Goal: Check status

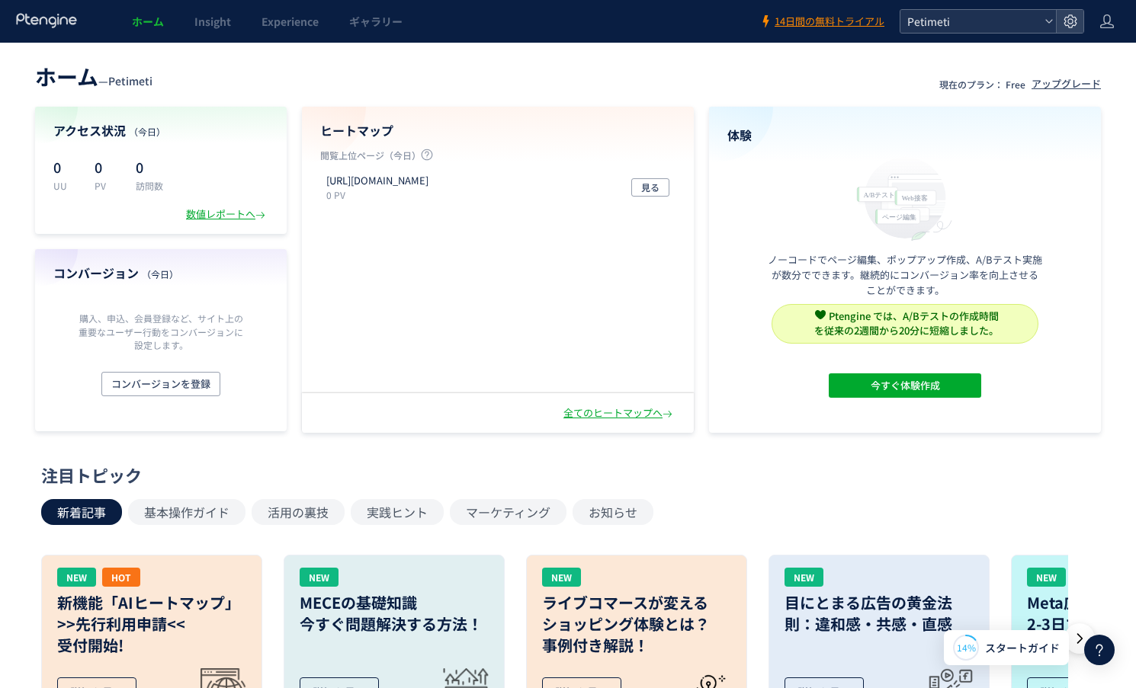
click at [971, 23] on span "Petimeti" at bounding box center [971, 21] width 136 height 23
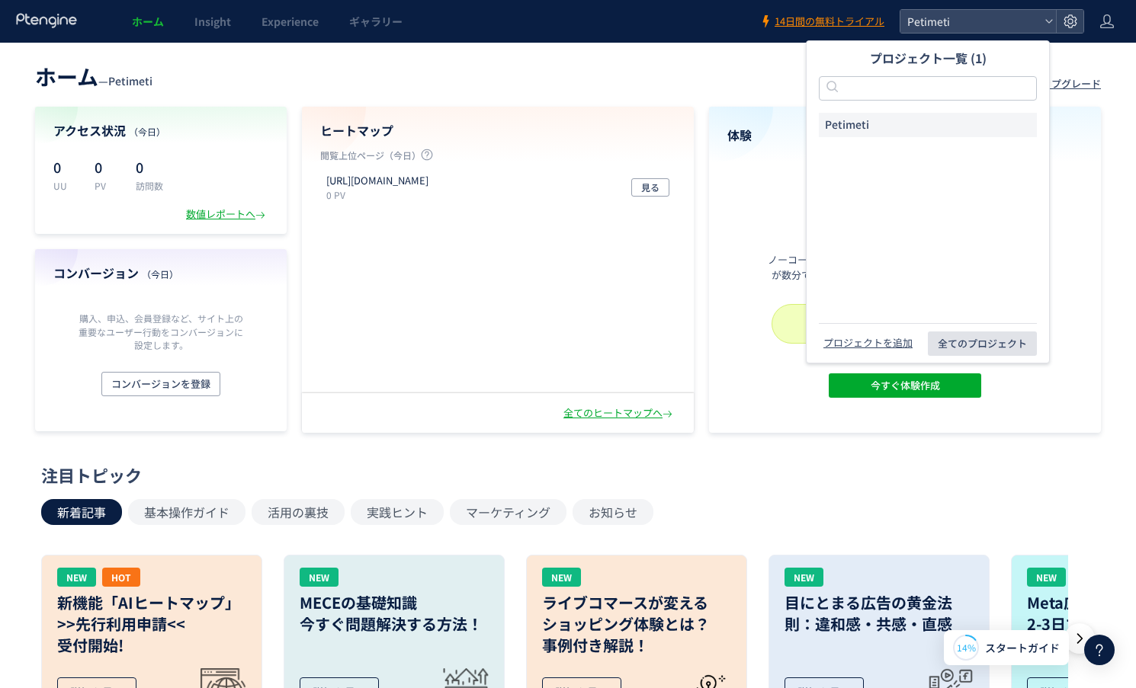
click at [968, 334] on span "全てのプロジェクト" at bounding box center [982, 344] width 89 height 24
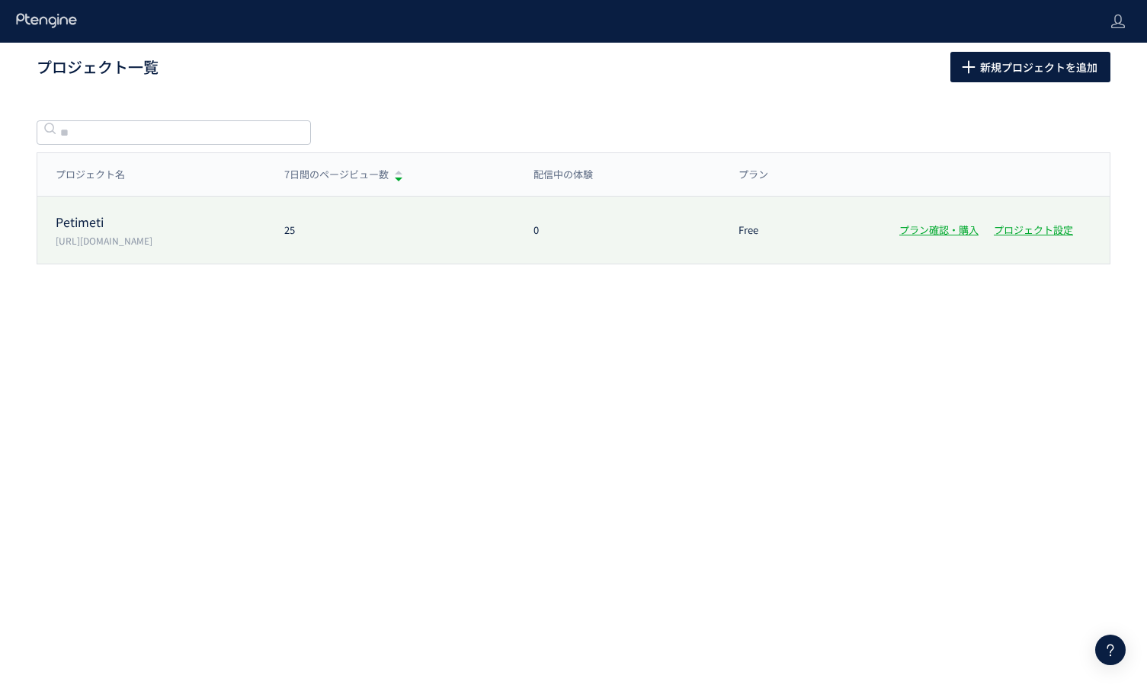
click at [114, 228] on p "Petimeti" at bounding box center [161, 222] width 210 height 18
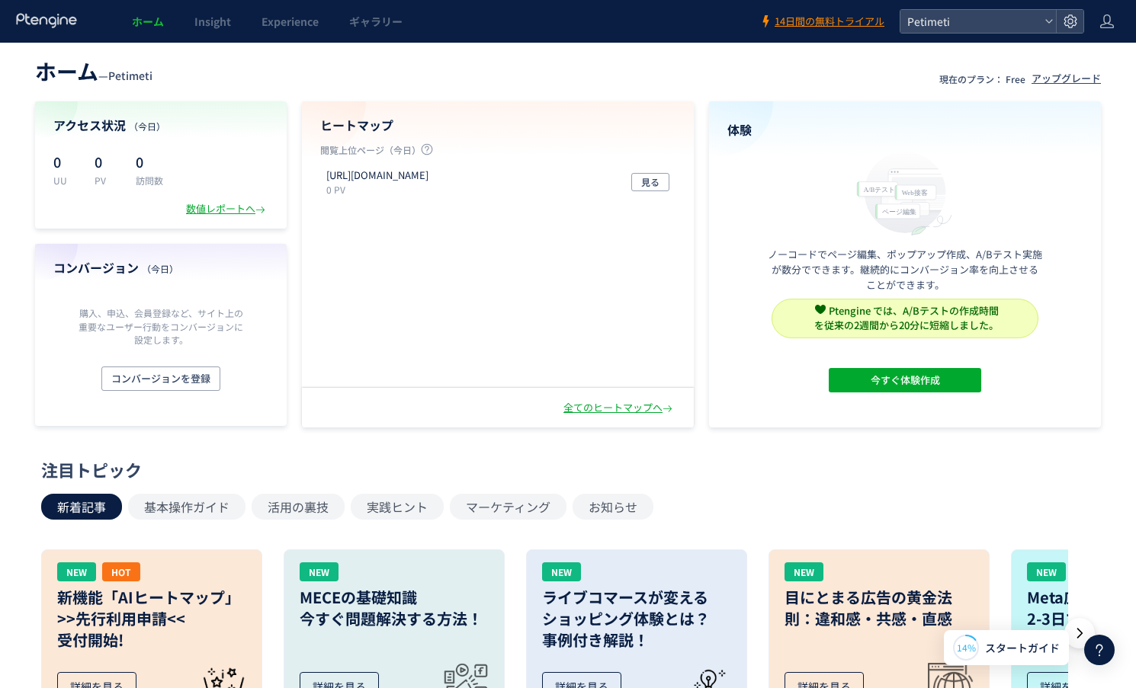
scroll to position [6, 0]
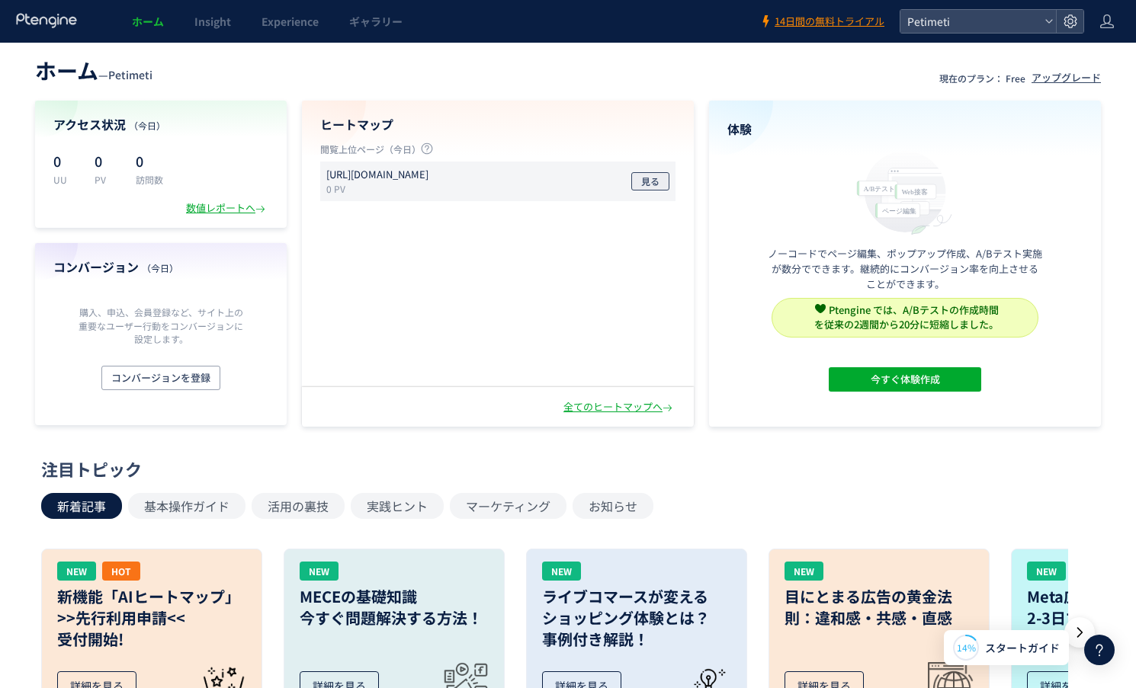
click at [638, 174] on button "見る" at bounding box center [650, 181] width 38 height 18
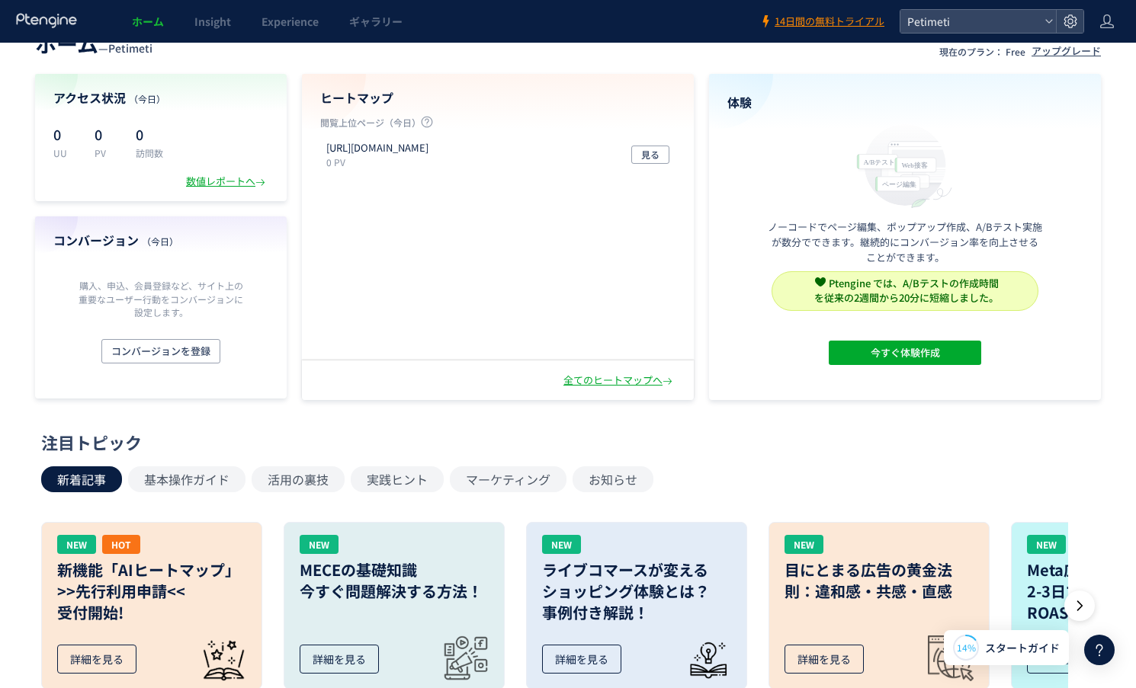
scroll to position [34, 0]
click at [108, 102] on h4 "アクセス状況 （[DATE]）" at bounding box center [160, 97] width 215 height 18
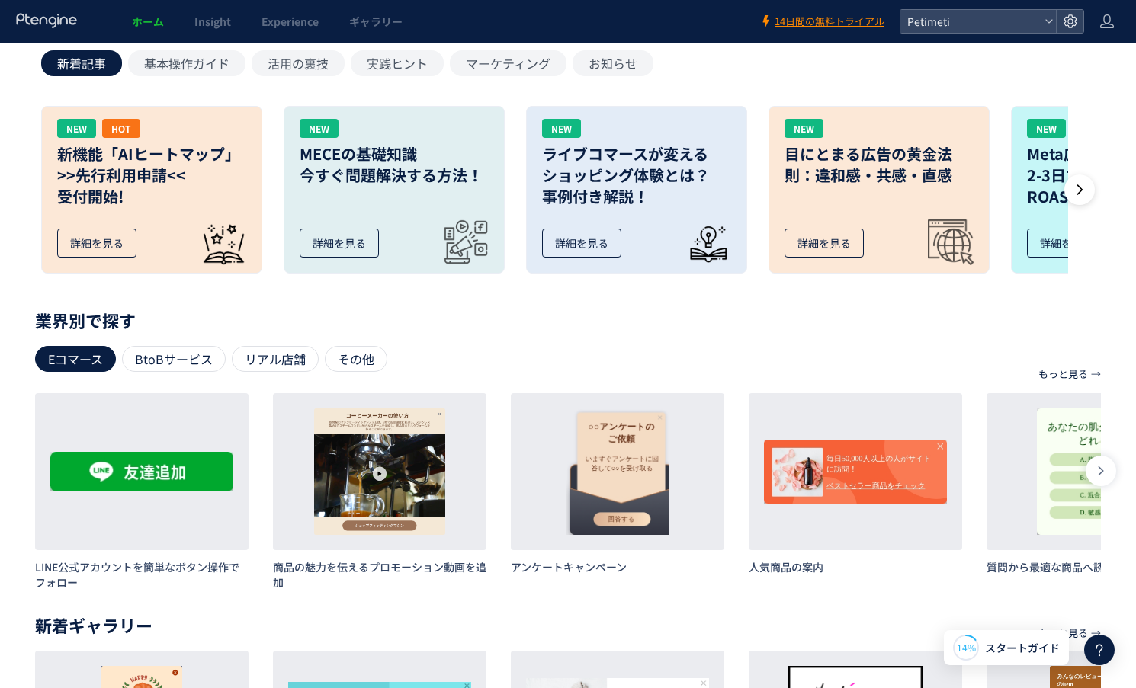
scroll to position [458, 0]
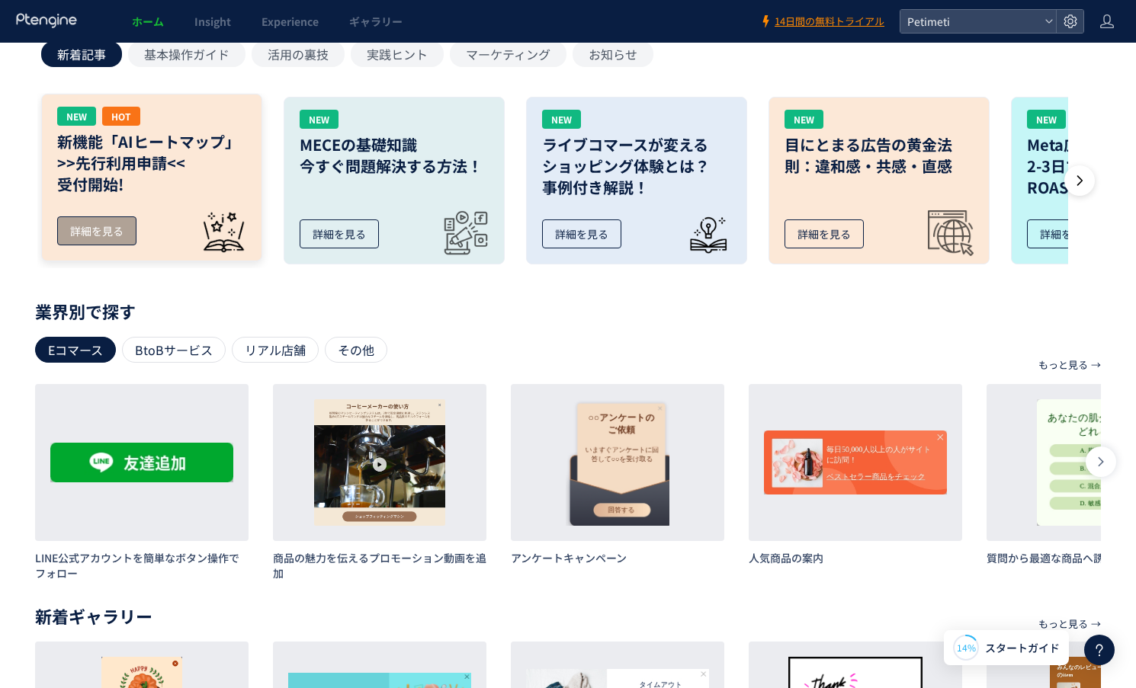
click at [106, 229] on div "詳細を見る" at bounding box center [96, 230] width 79 height 29
